Goal: Information Seeking & Learning: Learn about a topic

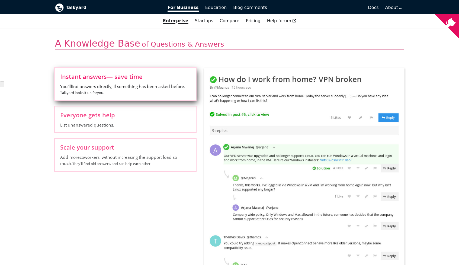
scroll to position [185, 0]
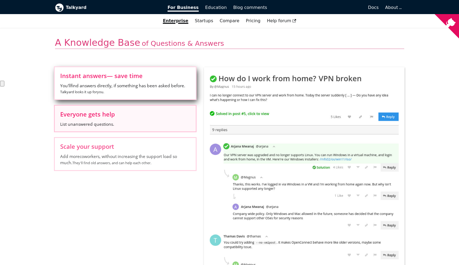
click at [95, 122] on span "List unanswered questions." at bounding box center [125, 124] width 130 height 6
click at [0, 0] on input "Everyone gets help List unanswered questions." at bounding box center [0, 0] width 0 height 0
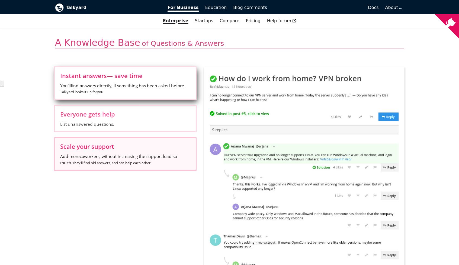
click at [98, 160] on span "Add more coworkers , without increasing the support load so much. They'll find …" at bounding box center [125, 160] width 130 height 12
click at [0, 0] on input "Scale your support Add more coworkers , without increasing the support load so …" at bounding box center [0, 0] width 0 height 0
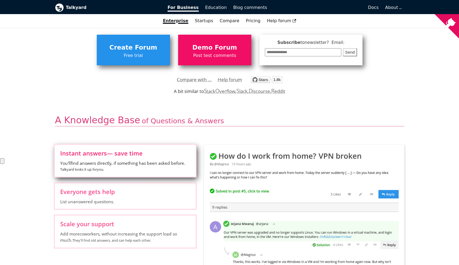
scroll to position [0, 0]
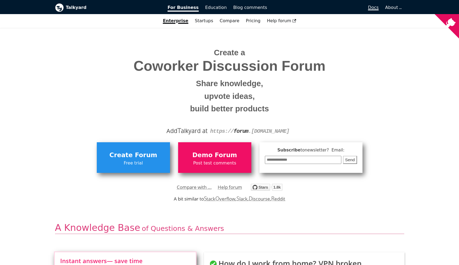
click at [371, 9] on span "Docs" at bounding box center [373, 7] width 11 height 5
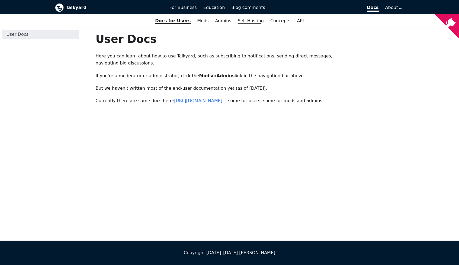
click at [246, 21] on link "Self-Hosting" at bounding box center [251, 20] width 33 height 9
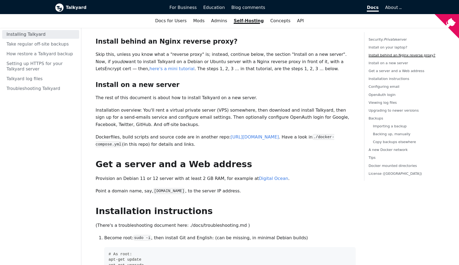
scroll to position [177, 0]
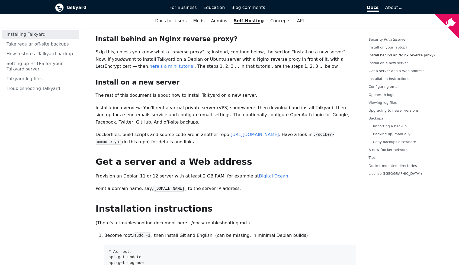
click at [289, 157] on h2 "Get a server and a Web address ​" at bounding box center [226, 162] width 260 height 11
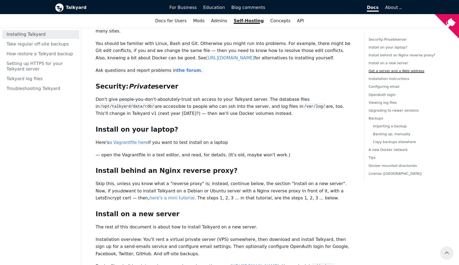
scroll to position [0, 0]
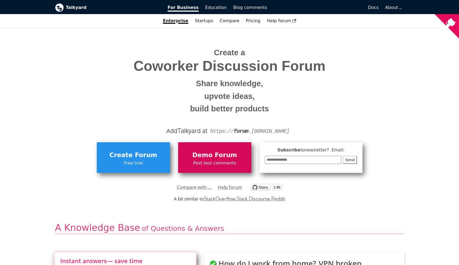
click at [211, 160] on span "Demo Forum" at bounding box center [215, 155] width 68 height 10
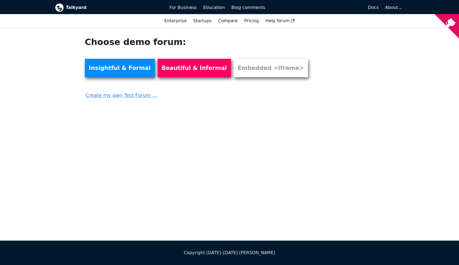
click at [239, 165] on div "Choose demo forum: Insightful & Formal Beautiful & Informal Embedded <iframe> C…" at bounding box center [229, 134] width 459 height 213
click at [120, 67] on link "Insightful & Formal" at bounding box center [120, 68] width 70 height 18
click at [453, 24] on icon "View source on GitHub" at bounding box center [451, 23] width 10 height 10
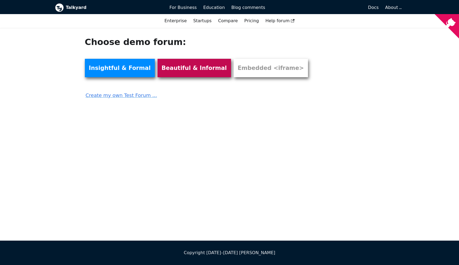
click at [180, 69] on link "Beautiful & Informal" at bounding box center [195, 68] width 74 height 18
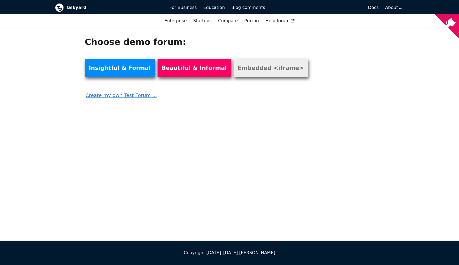
click at [244, 69] on link "Embedded <iframe>" at bounding box center [271, 68] width 74 height 18
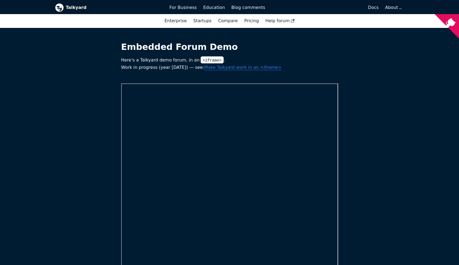
scroll to position [190, 0]
